Goal: Task Accomplishment & Management: Complete application form

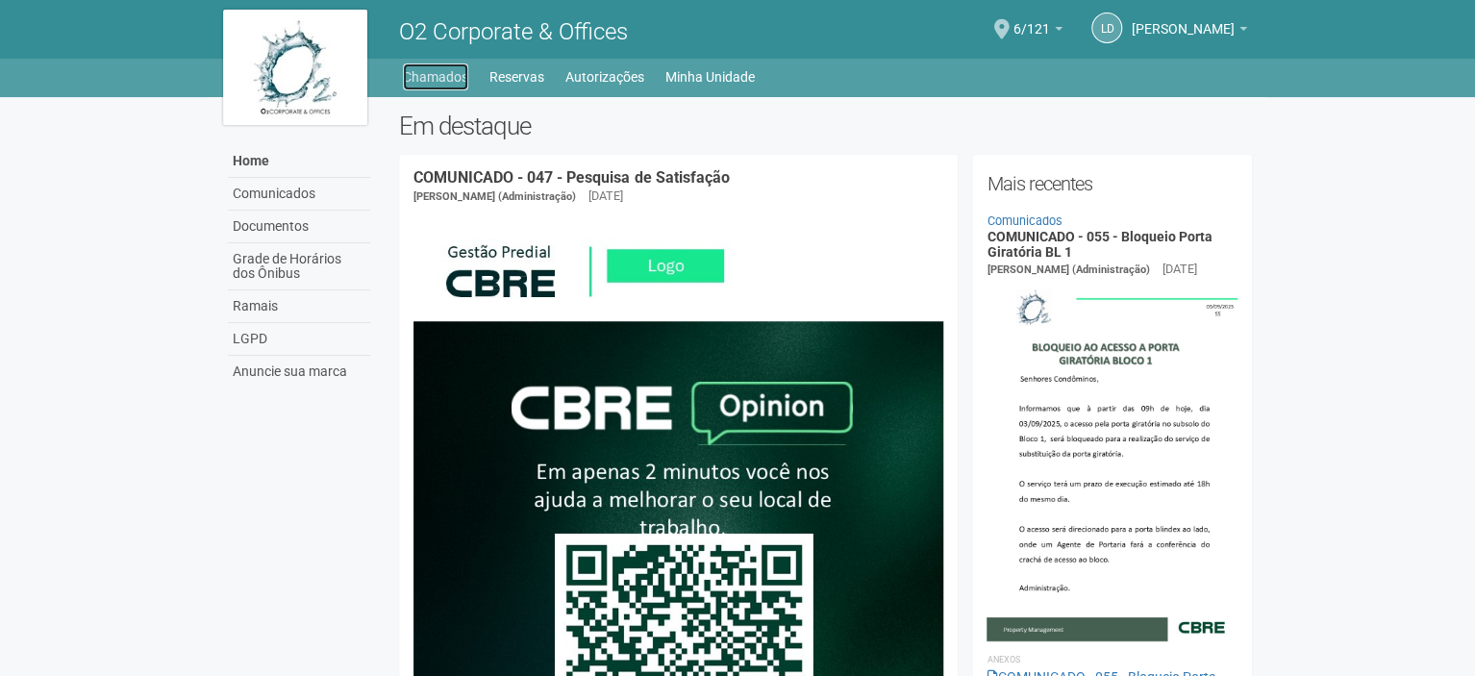
click at [435, 74] on link "Chamados" at bounding box center [435, 76] width 65 height 27
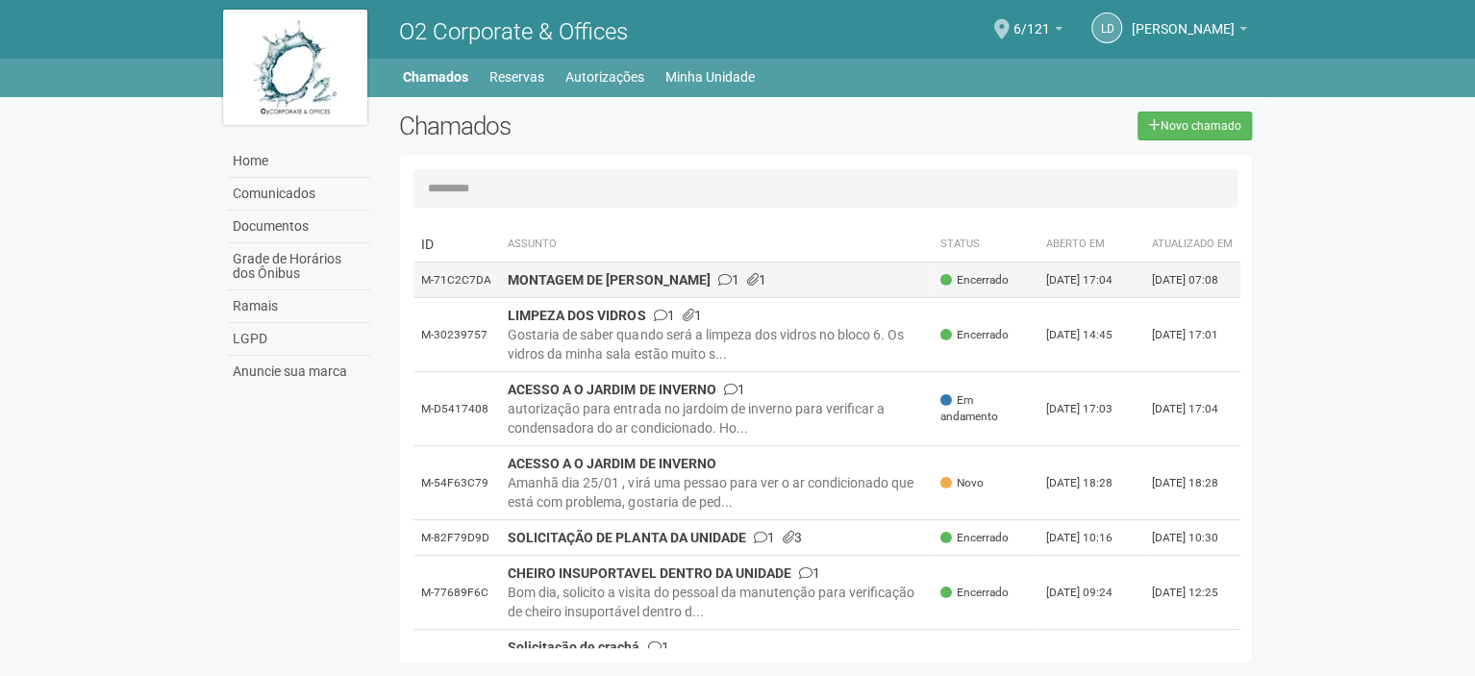
click at [746, 287] on span at bounding box center [752, 279] width 12 height 13
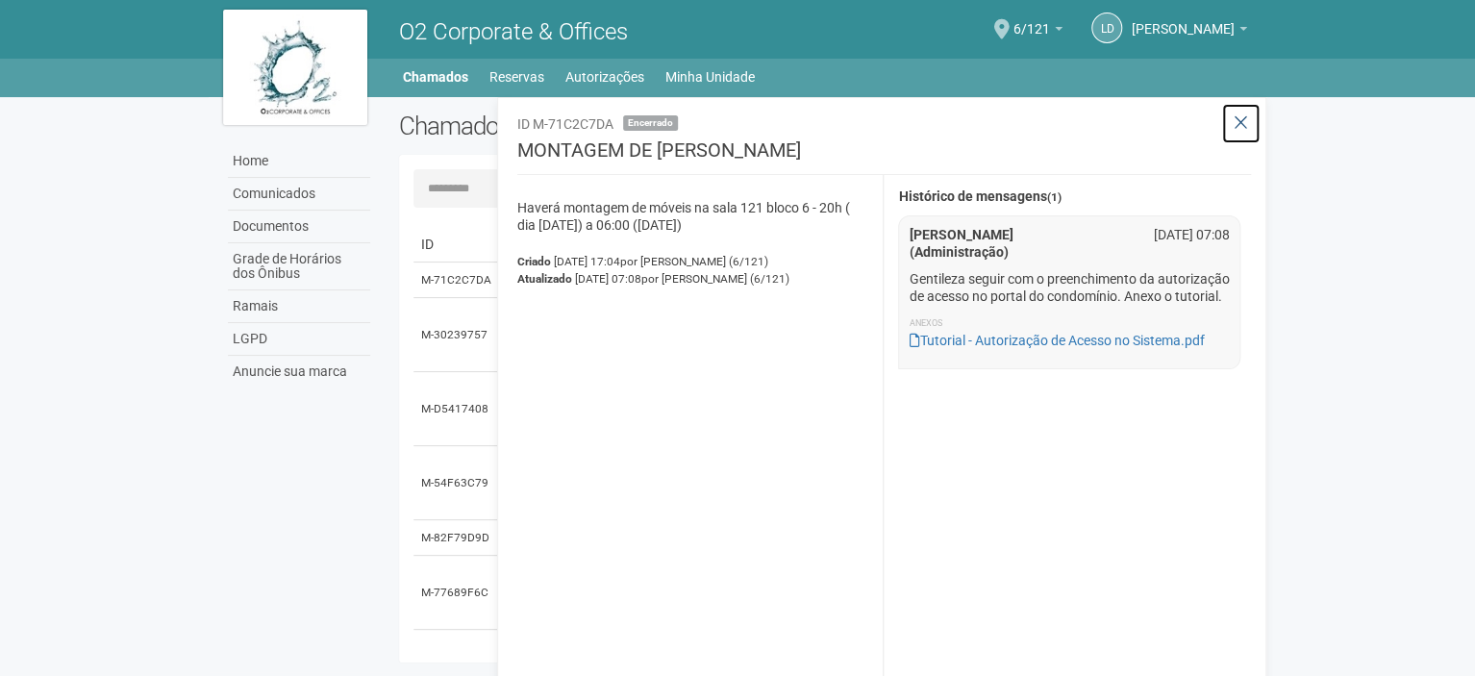
click at [1246, 125] on icon at bounding box center [1241, 122] width 14 height 19
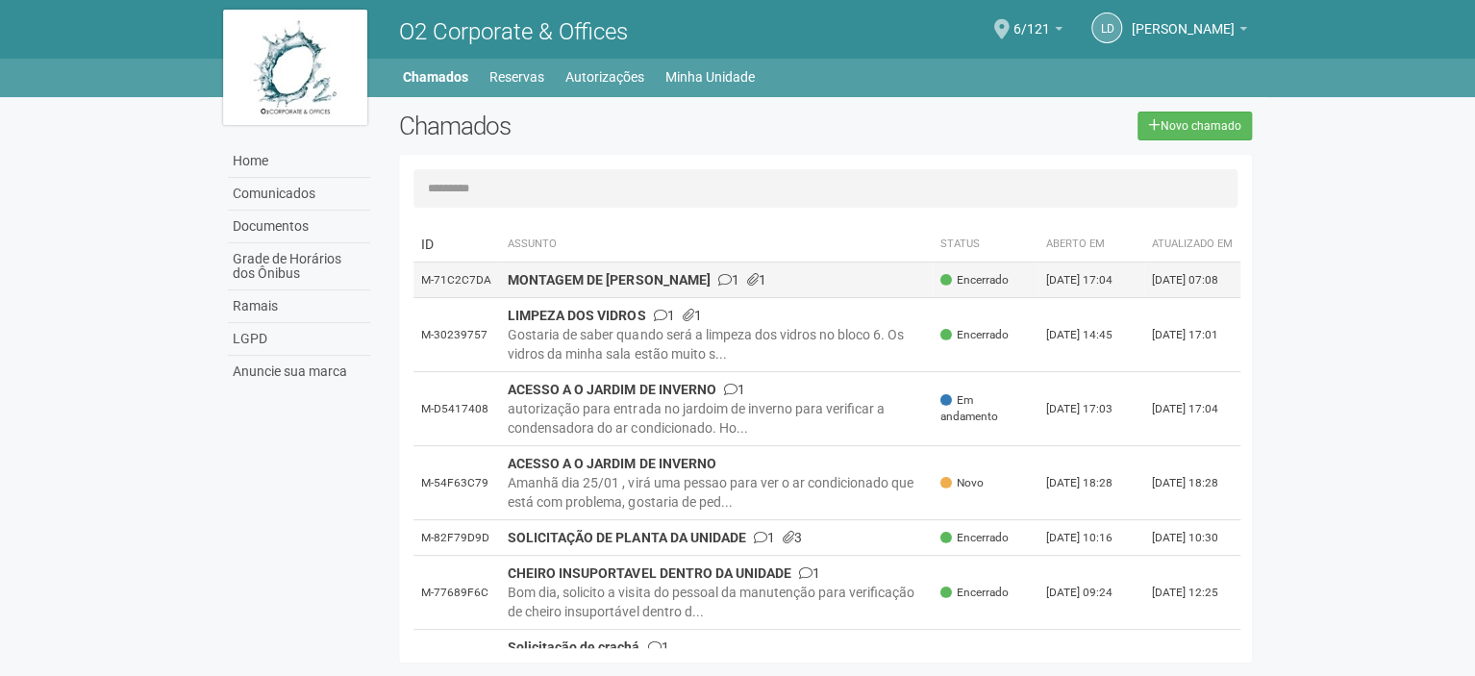
click at [717, 287] on span at bounding box center [723, 279] width 13 height 13
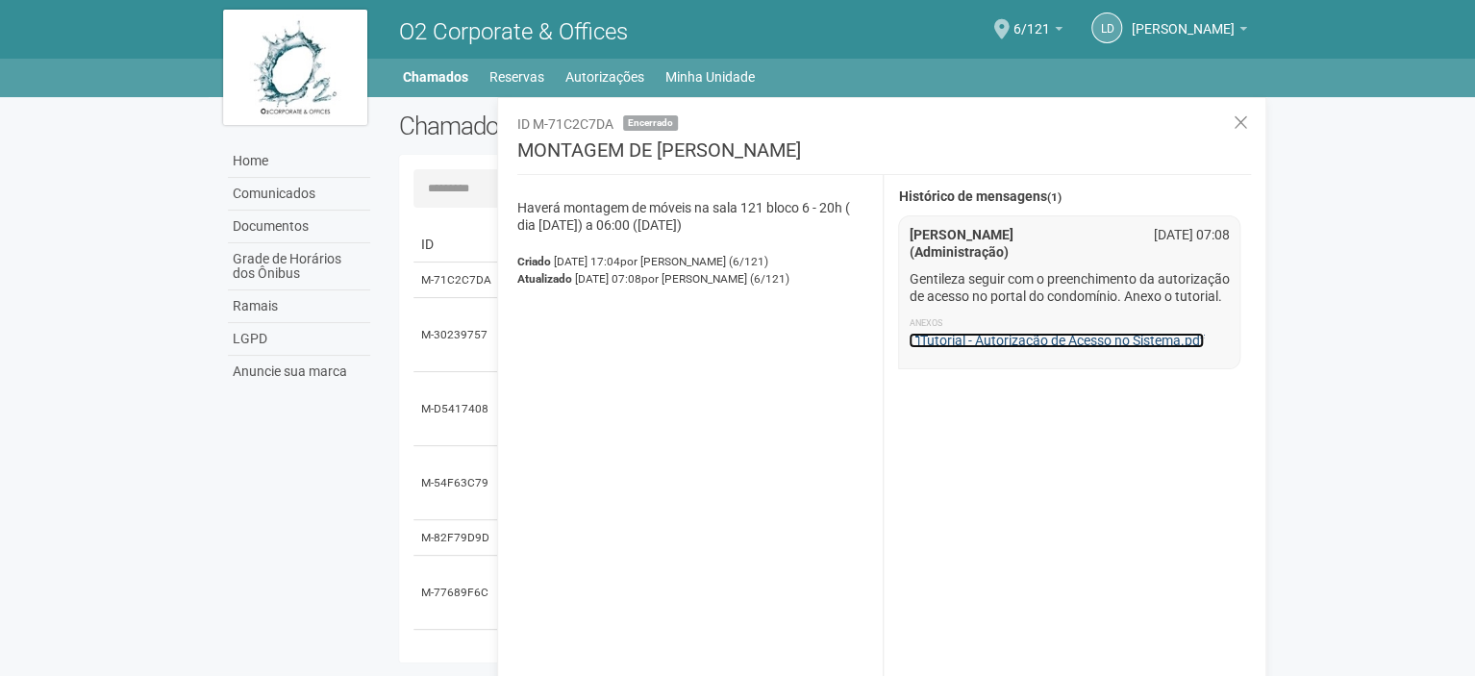
click at [974, 348] on link "Tutorial - Autorização de Acesso no Sistema.pdf" at bounding box center [1056, 340] width 295 height 15
click at [1242, 121] on icon at bounding box center [1241, 122] width 14 height 19
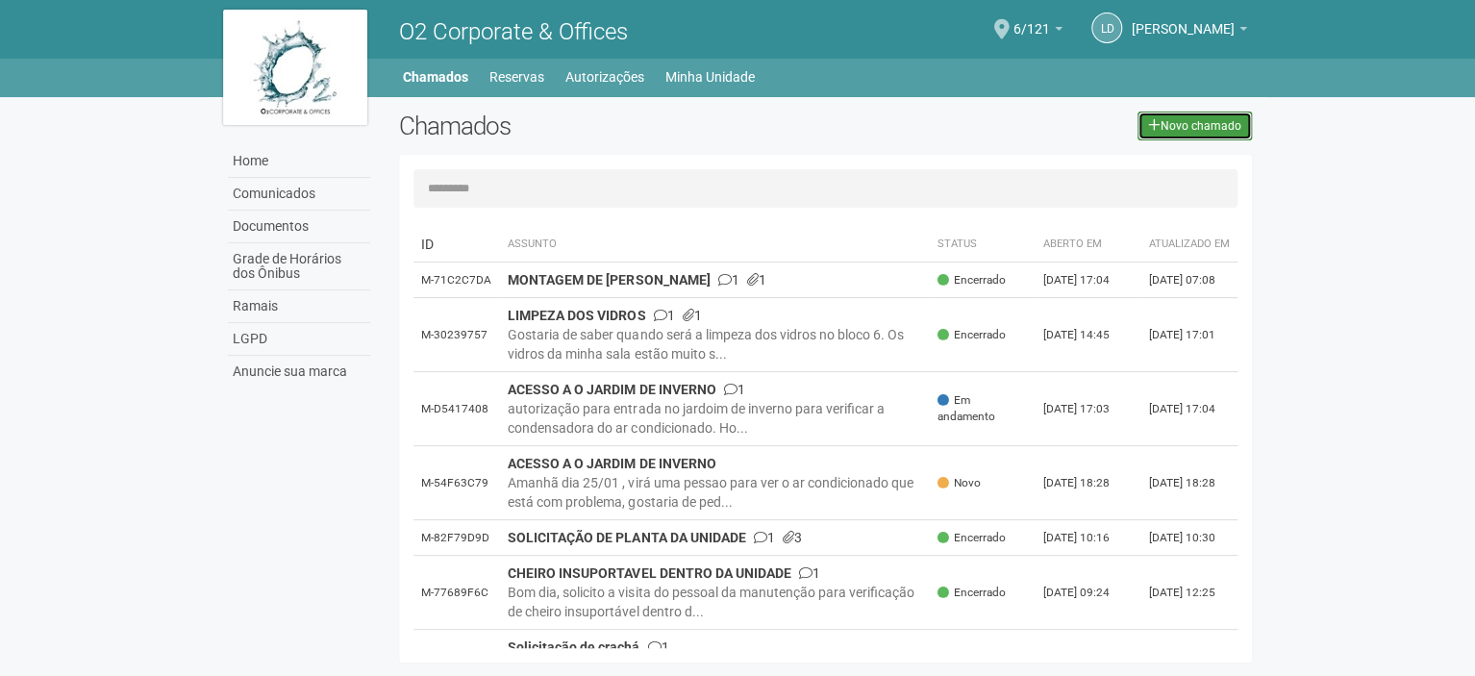
click at [1174, 134] on link "Novo chamado" at bounding box center [1195, 126] width 114 height 29
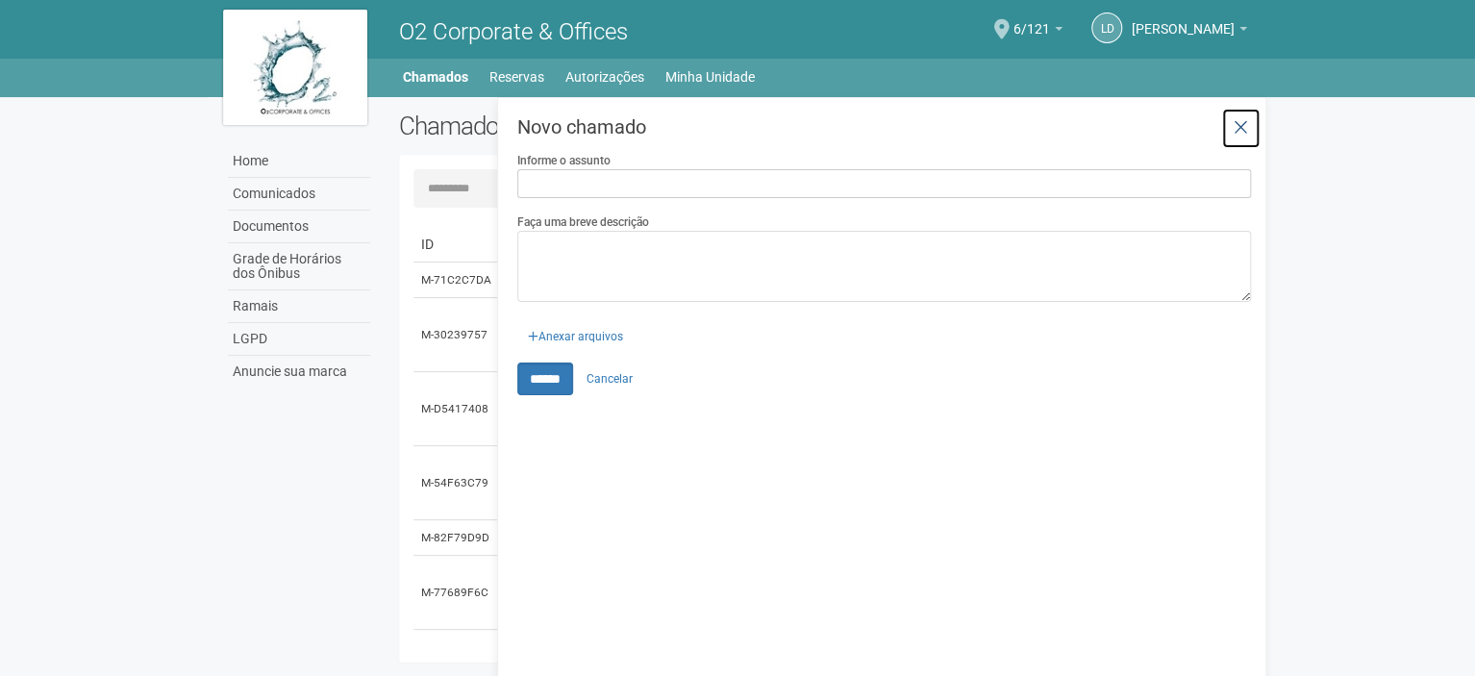
click at [1244, 113] on link at bounding box center [1240, 128] width 39 height 41
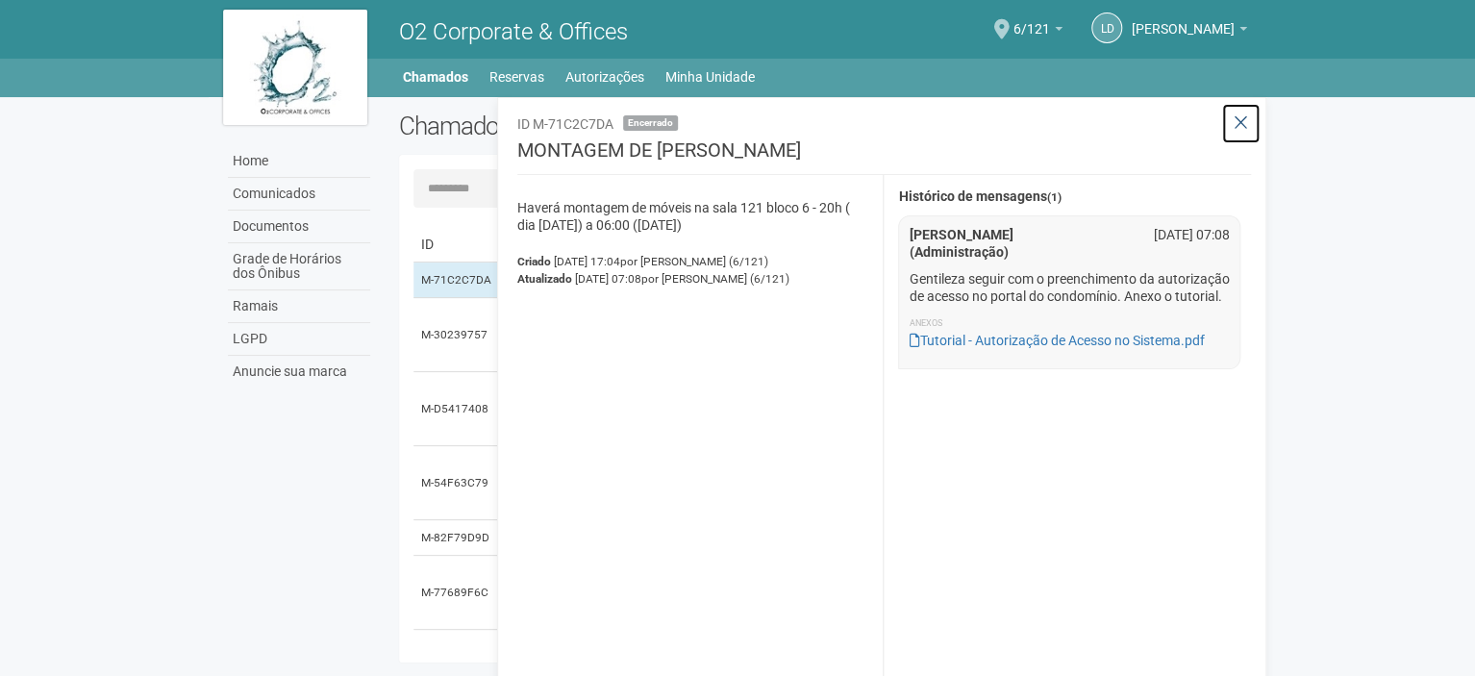
click at [1236, 122] on icon at bounding box center [1241, 122] width 14 height 19
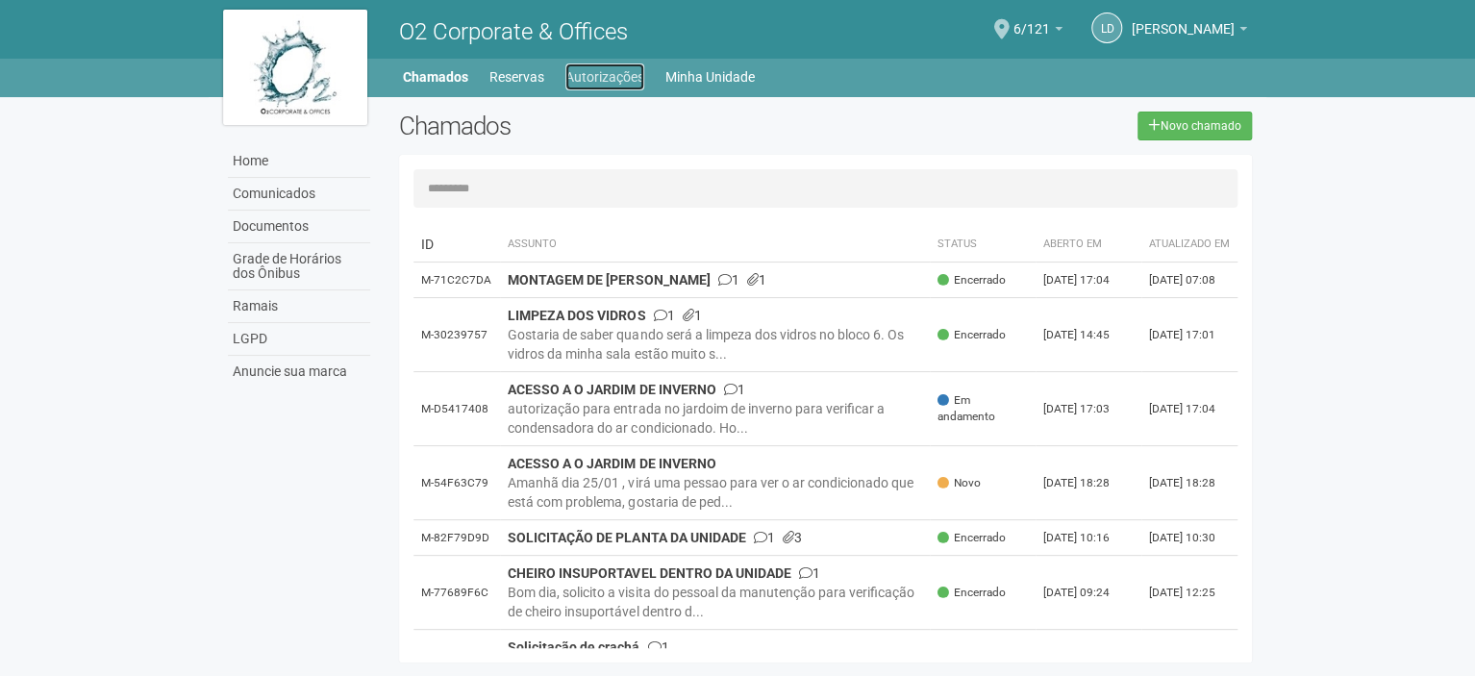
click at [595, 78] on link "Autorizações" at bounding box center [605, 76] width 79 height 27
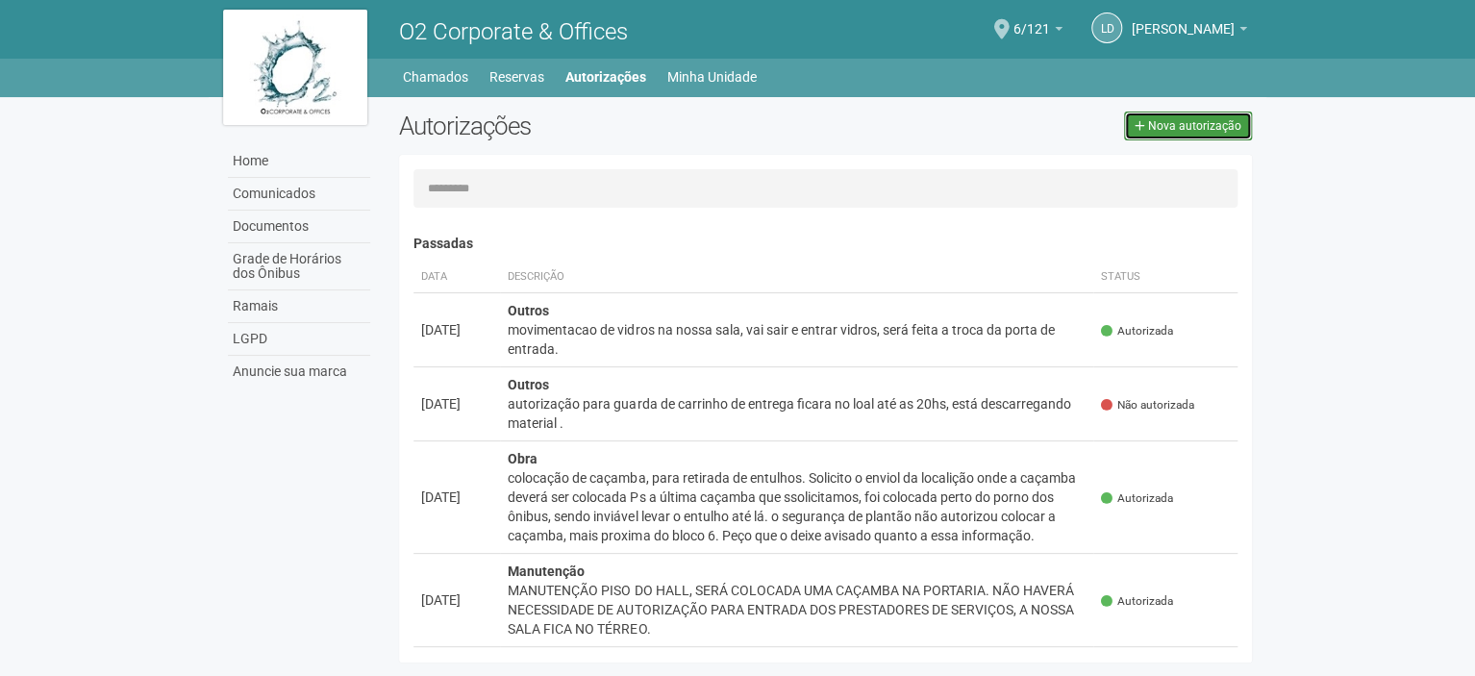
click at [1193, 115] on link "Nova autorização" at bounding box center [1188, 126] width 128 height 29
select select "**"
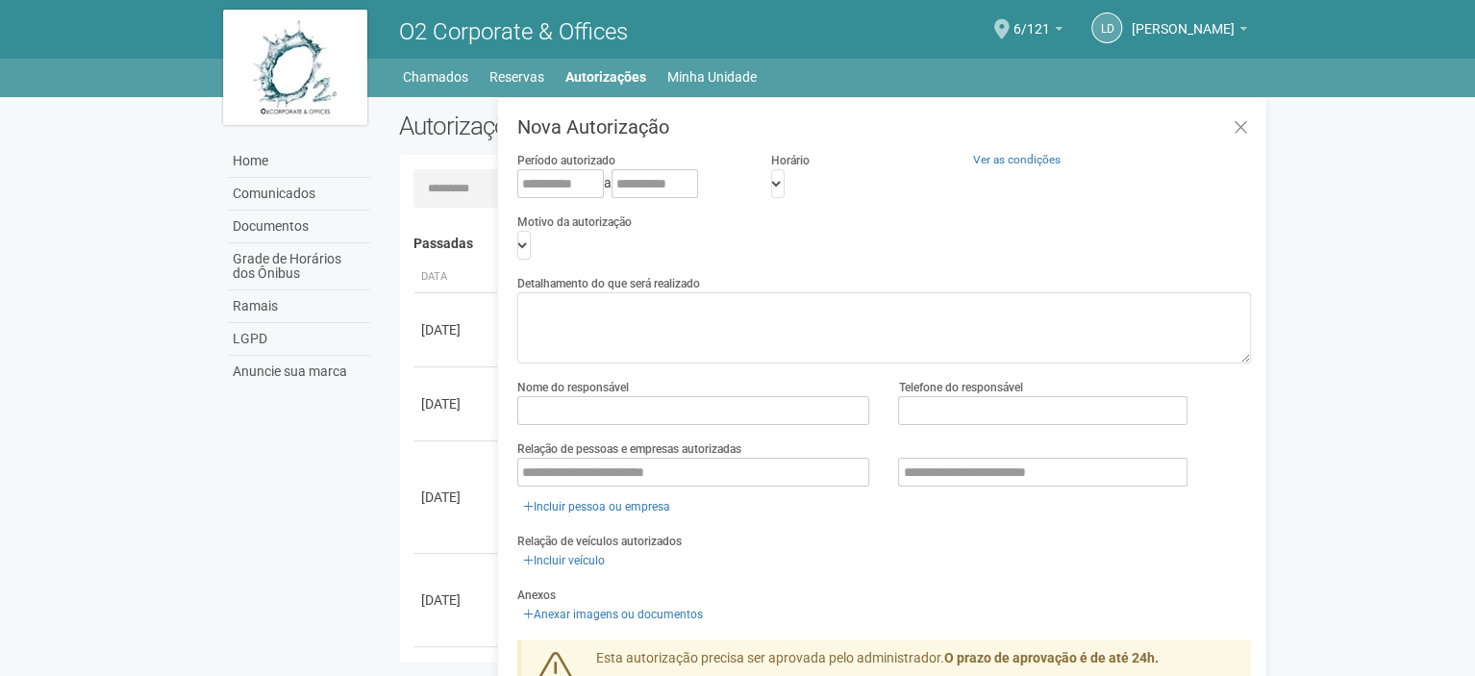
scroll to position [30, 0]
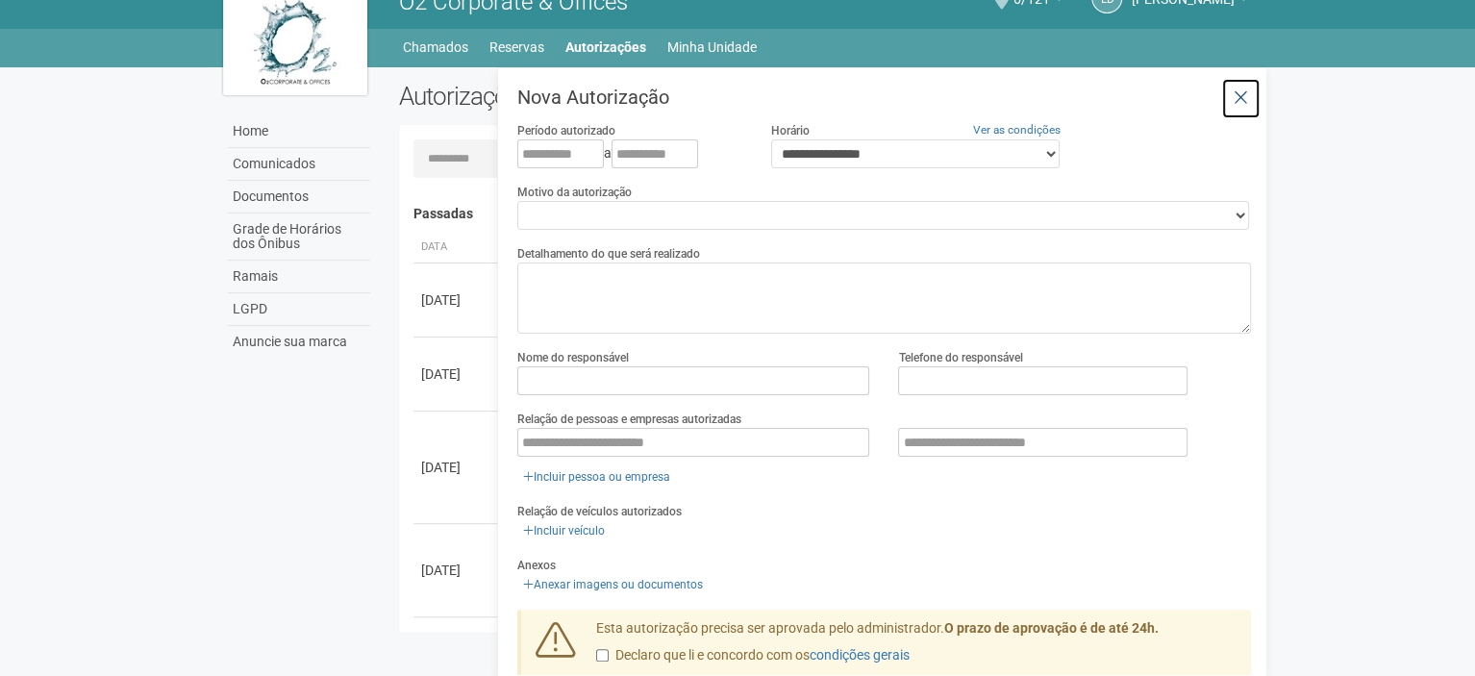
click at [1246, 95] on button at bounding box center [1240, 98] width 39 height 41
